Goal: Task Accomplishment & Management: Complete application form

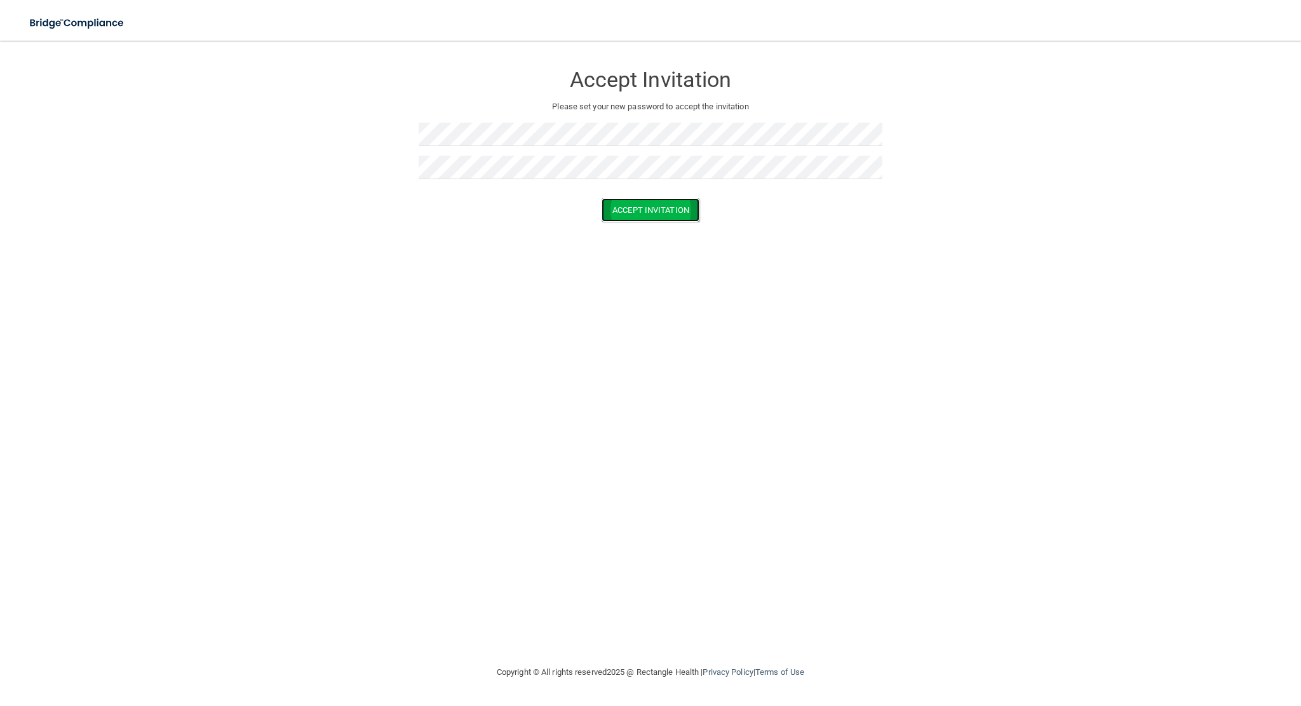
click at [634, 210] on button "Accept Invitation" at bounding box center [651, 210] width 98 height 24
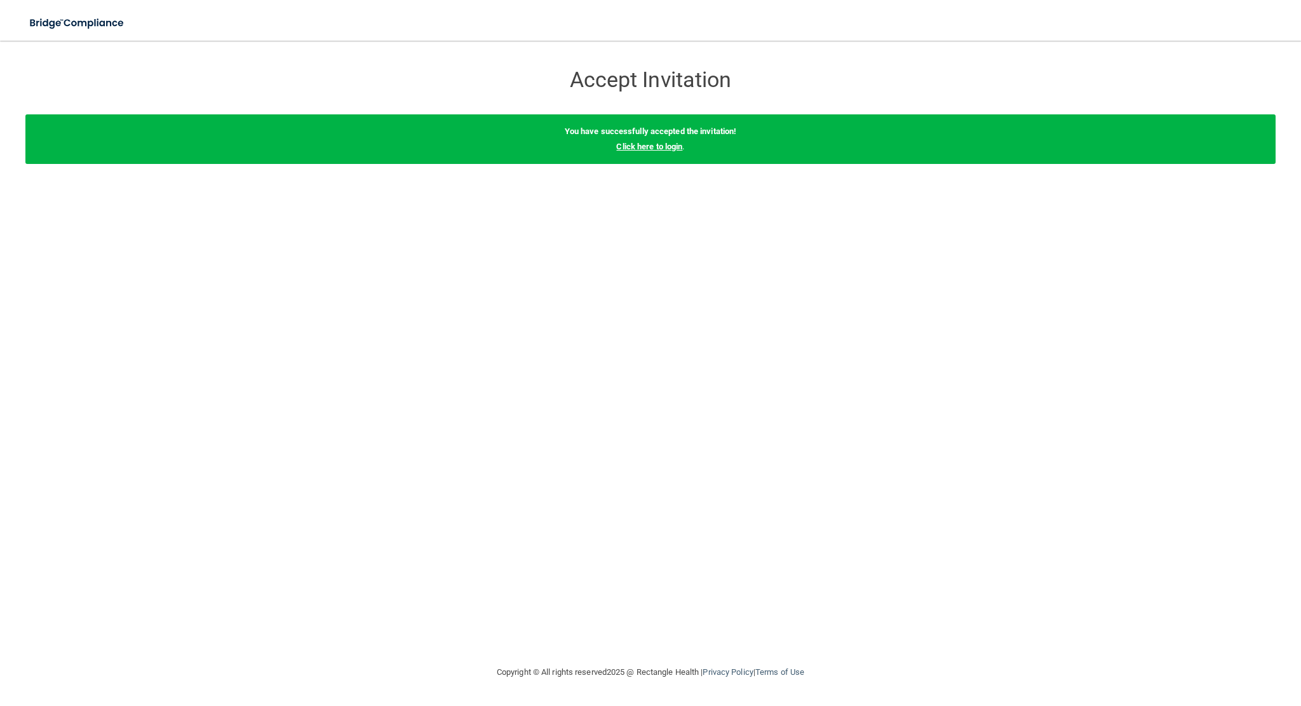
click at [652, 146] on link "Click here to login" at bounding box center [649, 147] width 66 height 10
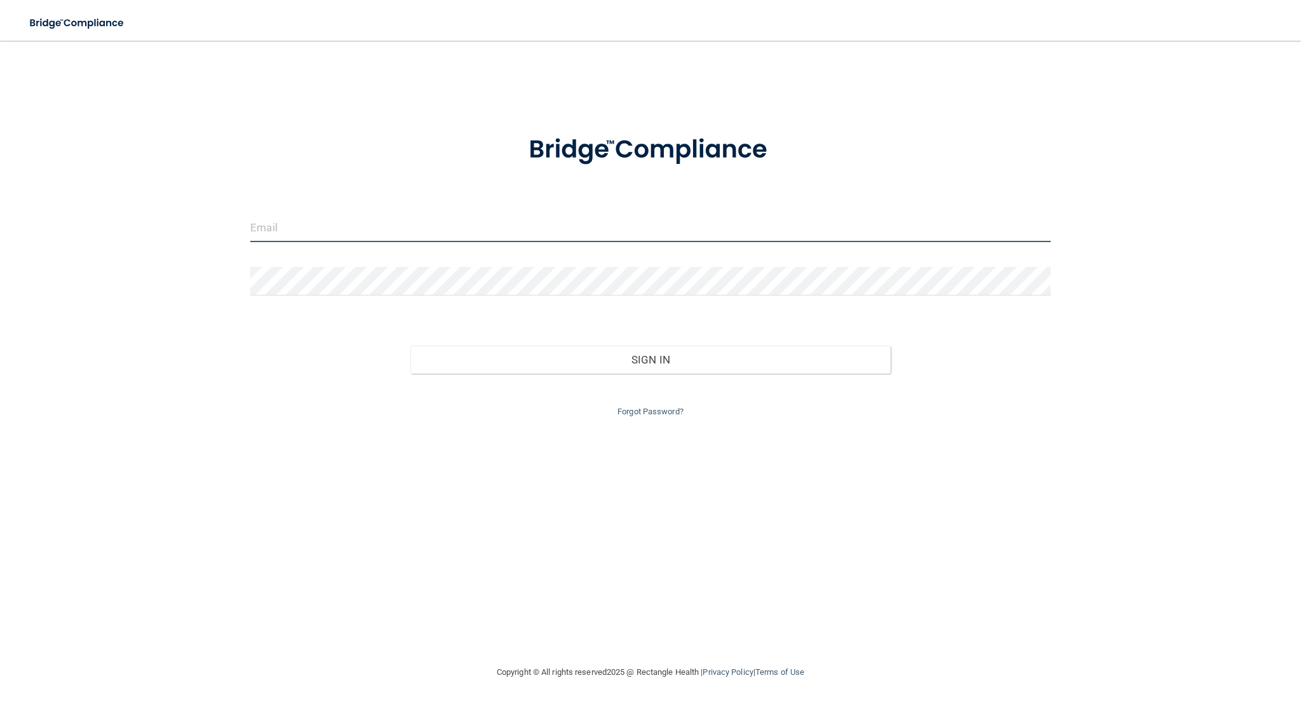
click at [298, 229] on input "email" at bounding box center [650, 227] width 801 height 29
type input "[PERSON_NAME][EMAIL_ADDRESS][PERSON_NAME][DOMAIN_NAME]"
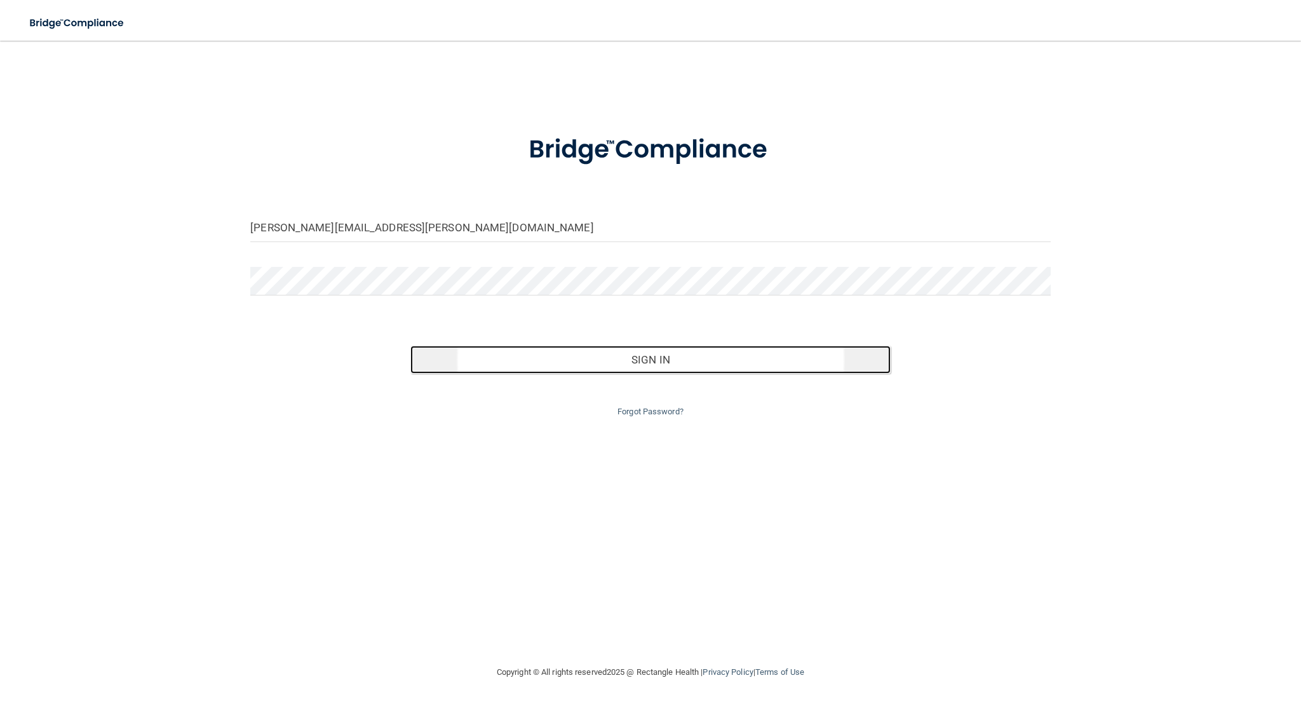
click at [654, 367] on button "Sign In" at bounding box center [650, 360] width 480 height 28
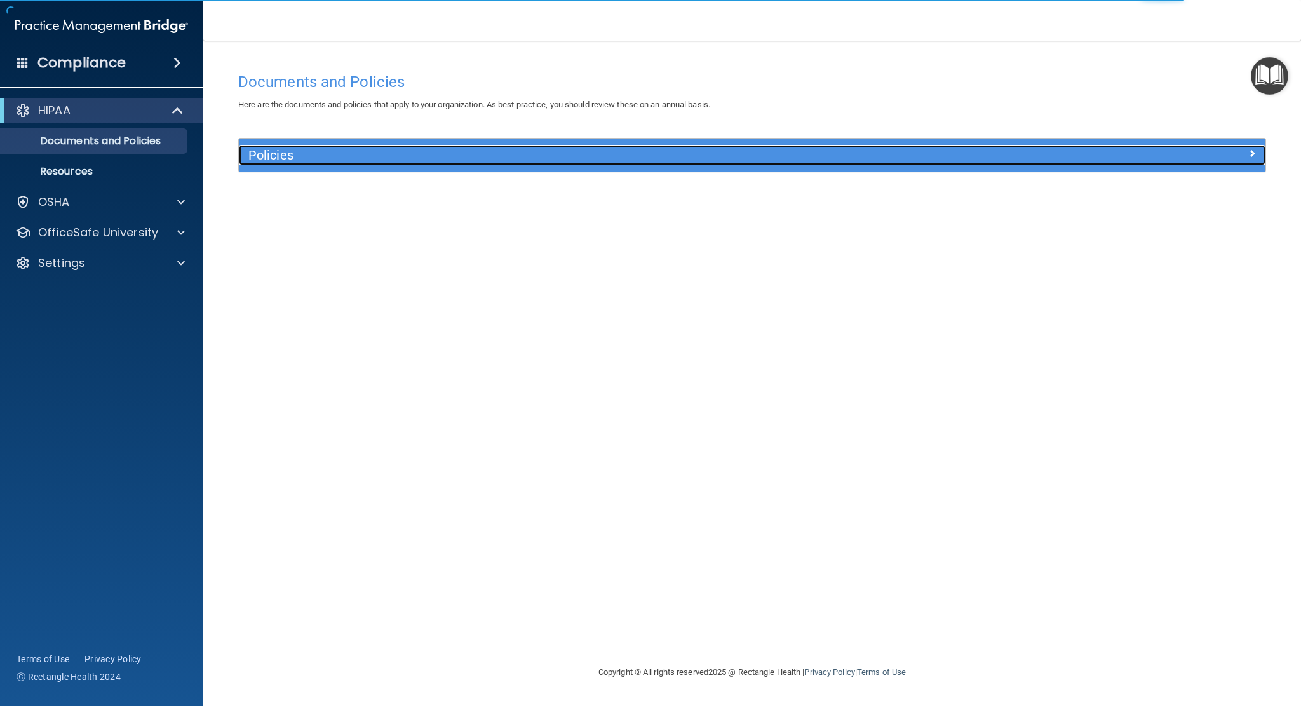
click at [281, 156] on h5 "Policies" at bounding box center [623, 155] width 751 height 14
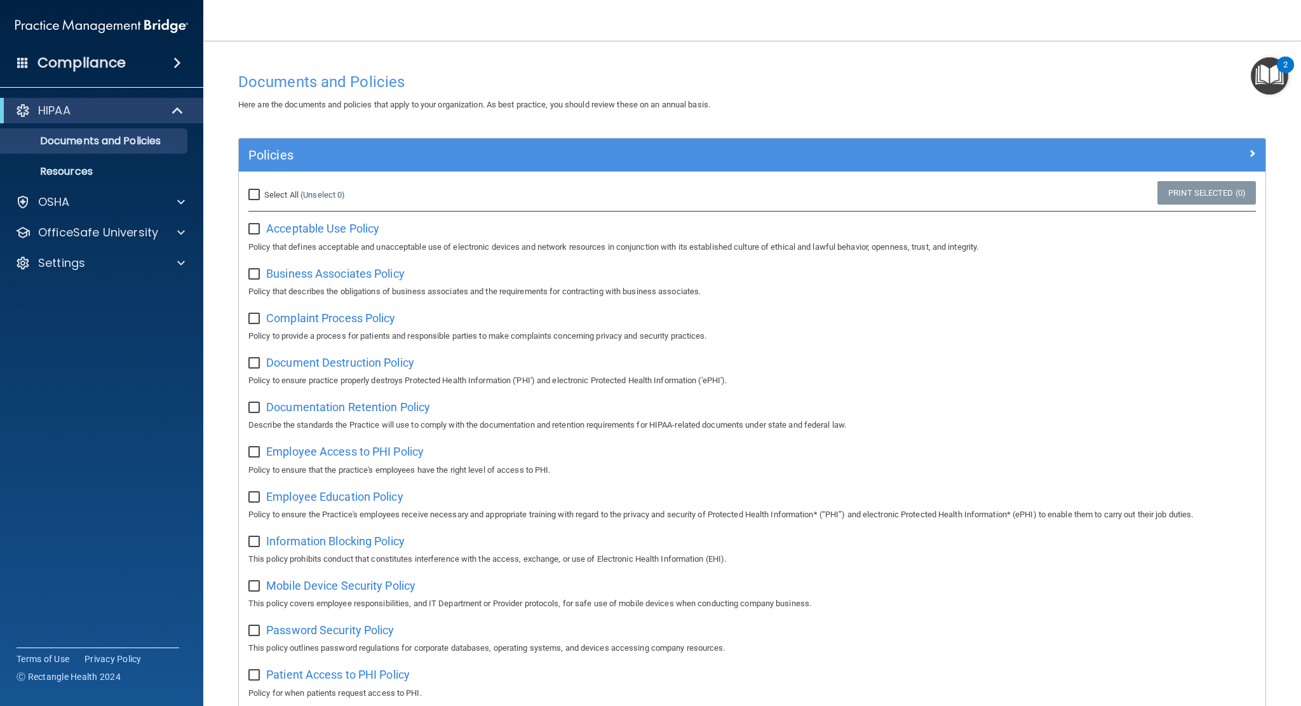
click at [1283, 74] on div "2" at bounding box center [1285, 73] width 4 height 17
